Goal: Information Seeking & Learning: Learn about a topic

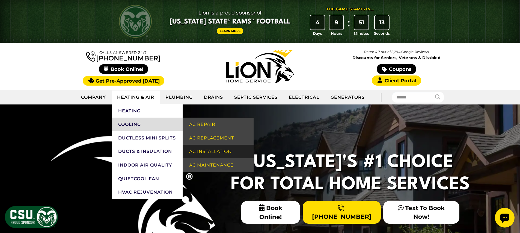
click at [216, 148] on link "AC Installation" at bounding box center [218, 151] width 71 height 14
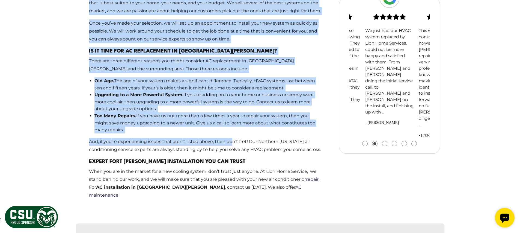
scroll to position [590, 0]
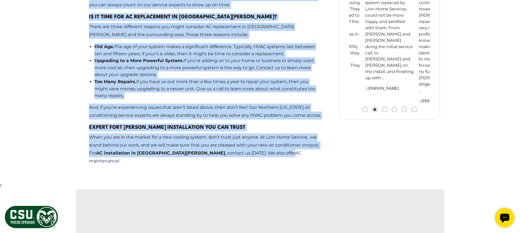
drag, startPoint x: 93, startPoint y: 29, endPoint x: 233, endPoint y: 133, distance: 174.6
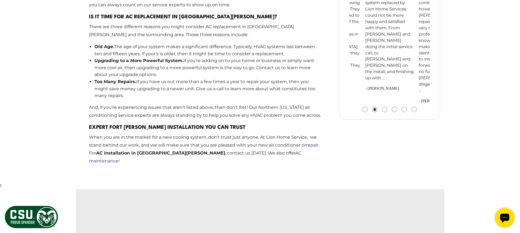
click at [271, 136] on p "When you are in the market for a new cooling system, don’t trust just anyone. A…" at bounding box center [206, 148] width 234 height 31
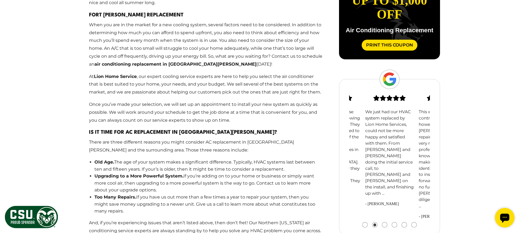
click at [224, 138] on p "There are three different reasons you might consider AC replacement in Fort Col…" at bounding box center [206, 146] width 234 height 16
drag, startPoint x: 106, startPoint y: 62, endPoint x: 95, endPoint y: 48, distance: 18.2
click at [106, 74] on strong "Lion Home Service" at bounding box center [115, 76] width 43 height 5
